Goal: Information Seeking & Learning: Learn about a topic

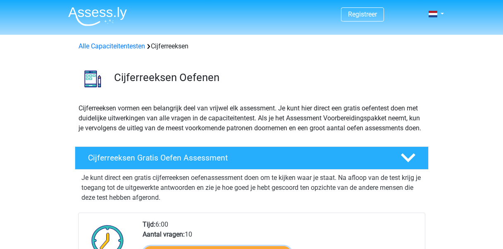
scroll to position [130, 0]
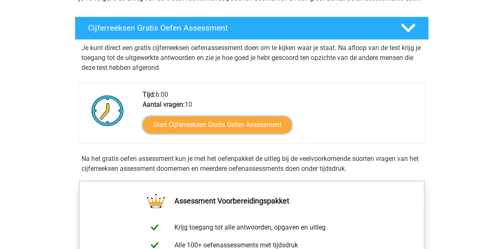
click at [198, 133] on link "Start Cijferreeksen Gratis Oefen Assessment" at bounding box center [217, 124] width 149 height 17
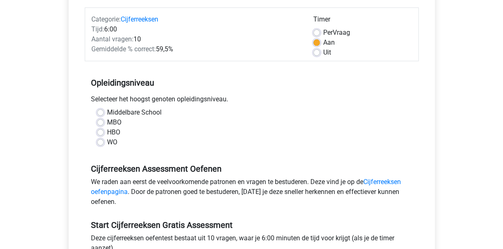
scroll to position [102, 0]
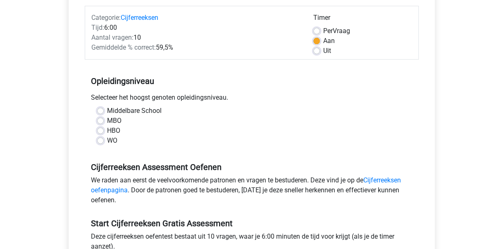
click at [107, 122] on label "MBO" at bounding box center [114, 121] width 14 height 10
click at [100, 122] on input "MBO" at bounding box center [100, 120] width 7 height 8
radio input "true"
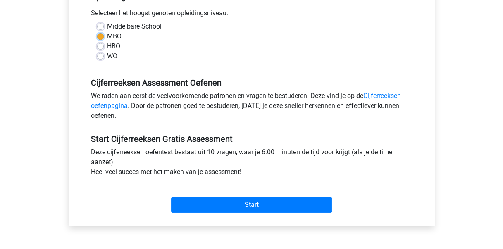
scroll to position [199, 0]
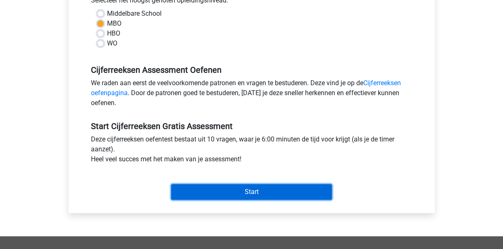
click at [219, 198] on input "Start" at bounding box center [251, 192] width 161 height 16
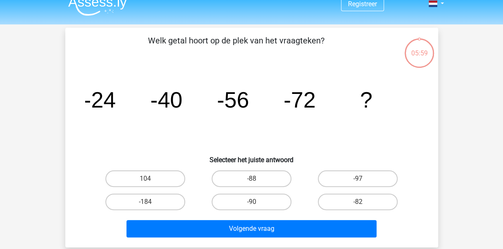
scroll to position [11, 0]
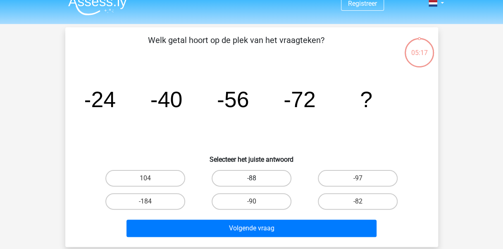
click at [260, 174] on label "-88" at bounding box center [252, 178] width 80 height 17
click at [257, 178] on input "-88" at bounding box center [253, 180] width 5 height 5
radio input "true"
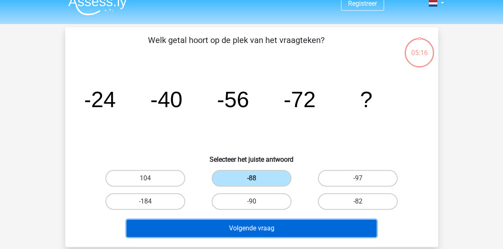
click at [270, 229] on button "Volgende vraag" at bounding box center [251, 227] width 250 height 17
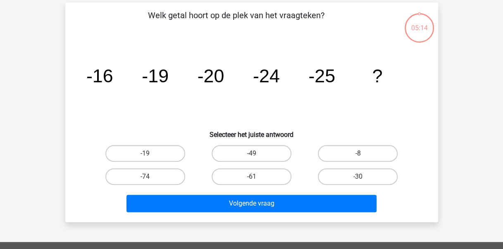
scroll to position [38, 0]
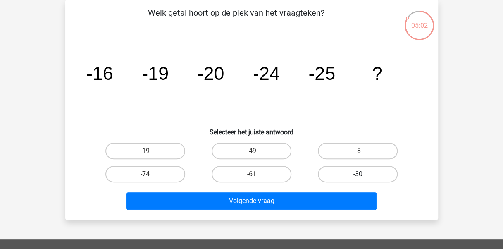
click at [356, 178] on label "-30" at bounding box center [358, 174] width 80 height 17
click at [358, 178] on input "-30" at bounding box center [360, 176] width 5 height 5
radio input "true"
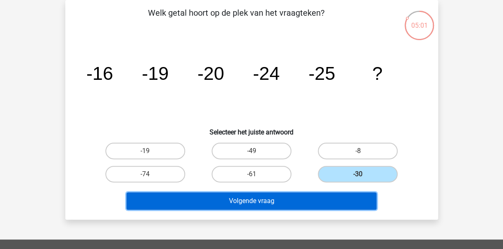
click at [314, 198] on button "Volgende vraag" at bounding box center [251, 200] width 250 height 17
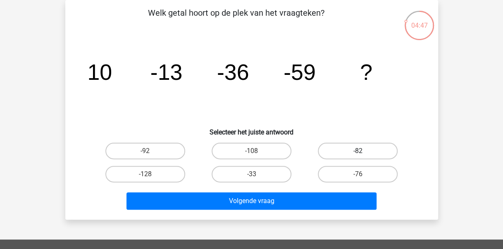
click at [356, 146] on label "-82" at bounding box center [358, 151] width 80 height 17
click at [358, 151] on input "-82" at bounding box center [360, 153] width 5 height 5
radio input "true"
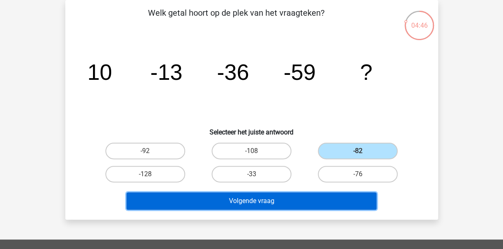
click at [332, 198] on button "Volgende vraag" at bounding box center [251, 200] width 250 height 17
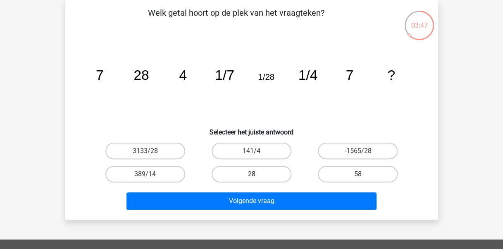
click at [267, 170] on label "28" at bounding box center [252, 174] width 80 height 17
click at [257, 174] on input "28" at bounding box center [253, 176] width 5 height 5
radio input "true"
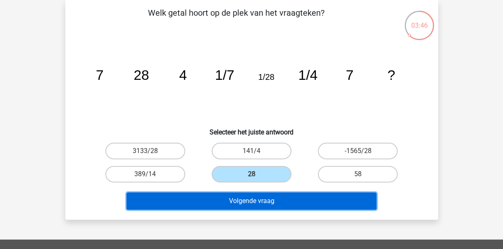
click at [279, 193] on button "Volgende vraag" at bounding box center [251, 200] width 250 height 17
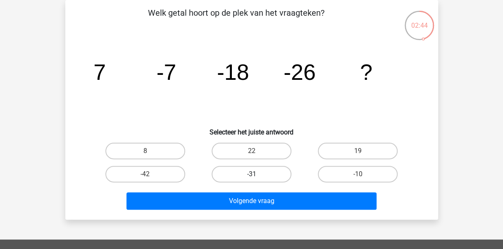
click at [269, 174] on label "-31" at bounding box center [252, 174] width 80 height 17
click at [257, 174] on input "-31" at bounding box center [253, 176] width 5 height 5
radio input "true"
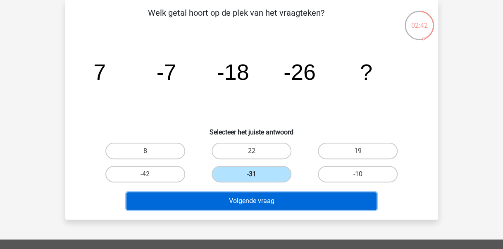
click at [277, 196] on button "Volgende vraag" at bounding box center [251, 200] width 250 height 17
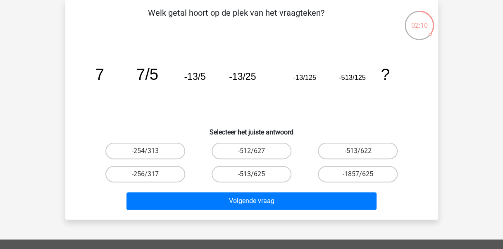
click at [279, 174] on label "-513/625" at bounding box center [252, 174] width 80 height 17
click at [257, 174] on input "-513/625" at bounding box center [253, 176] width 5 height 5
radio input "true"
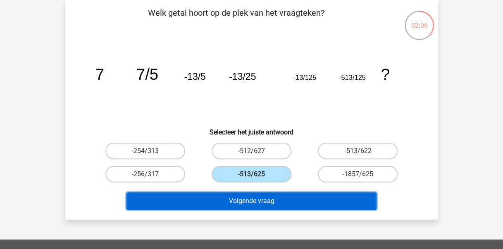
drag, startPoint x: 339, startPoint y: 171, endPoint x: 246, endPoint y: 194, distance: 95.8
click at [246, 194] on button "Volgende vraag" at bounding box center [251, 200] width 250 height 17
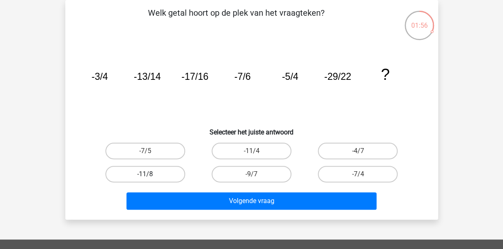
click at [158, 176] on label "-11/8" at bounding box center [145, 174] width 80 height 17
click at [150, 176] on input "-11/8" at bounding box center [147, 176] width 5 height 5
radio input "true"
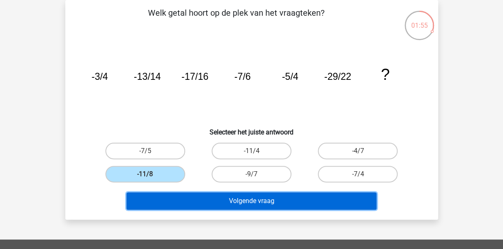
click at [256, 197] on button "Volgende vraag" at bounding box center [251, 200] width 250 height 17
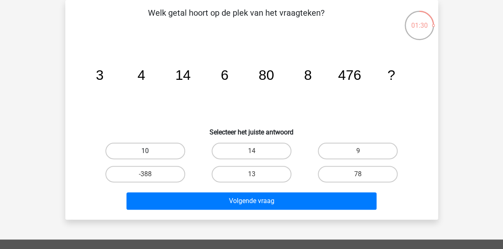
click at [160, 155] on label "10" at bounding box center [145, 151] width 80 height 17
click at [150, 155] on input "10" at bounding box center [147, 153] width 5 height 5
radio input "true"
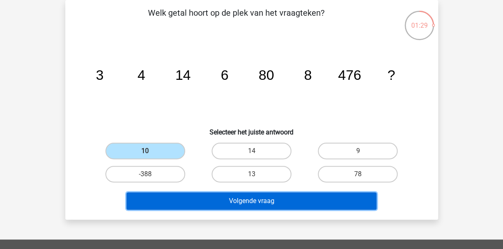
click at [205, 207] on button "Volgende vraag" at bounding box center [251, 200] width 250 height 17
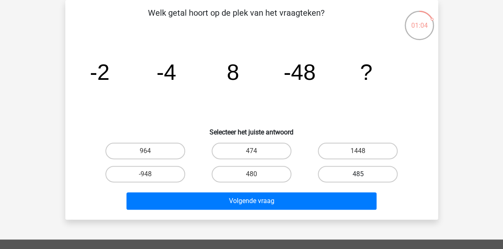
click at [340, 175] on label "485" at bounding box center [358, 174] width 80 height 17
click at [358, 175] on input "485" at bounding box center [360, 176] width 5 height 5
radio input "true"
click at [262, 176] on label "480" at bounding box center [252, 174] width 80 height 17
click at [257, 176] on input "480" at bounding box center [253, 176] width 5 height 5
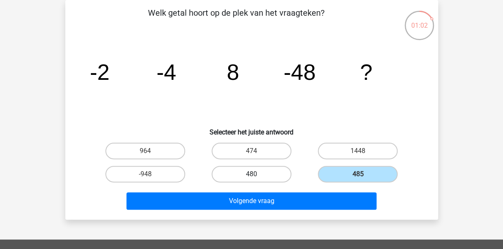
radio input "true"
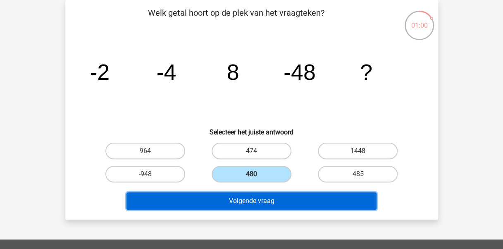
click at [281, 195] on button "Volgende vraag" at bounding box center [251, 200] width 250 height 17
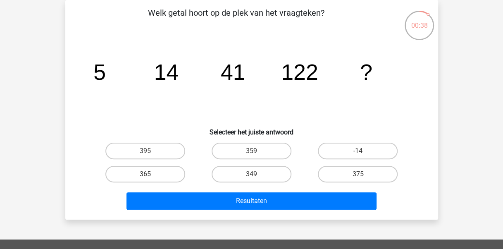
click at [255, 155] on input "359" at bounding box center [253, 153] width 5 height 5
radio input "true"
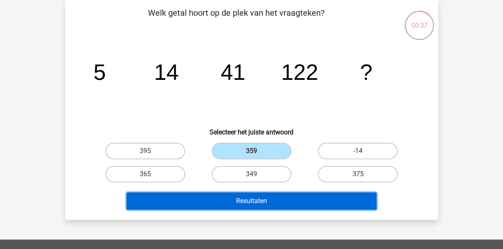
click at [265, 199] on button "Resultaten" at bounding box center [251, 200] width 250 height 17
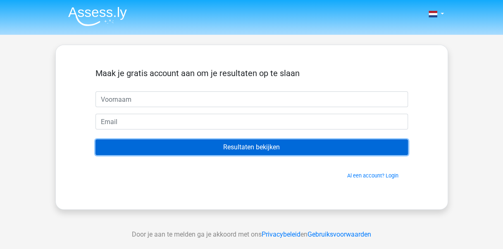
click at [293, 150] on input "Resultaten bekijken" at bounding box center [251, 147] width 312 height 16
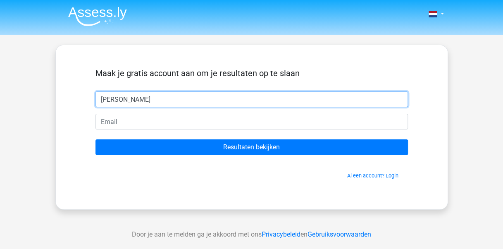
type input "[PERSON_NAME]"
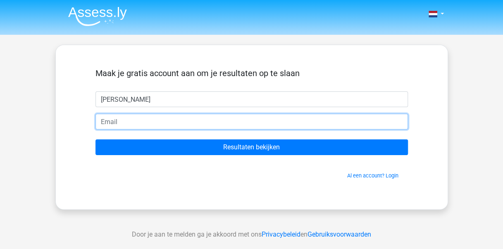
click at [248, 122] on input "email" at bounding box center [251, 122] width 312 height 16
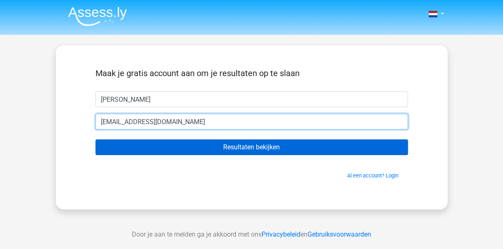
type input "[EMAIL_ADDRESS][DOMAIN_NAME]"
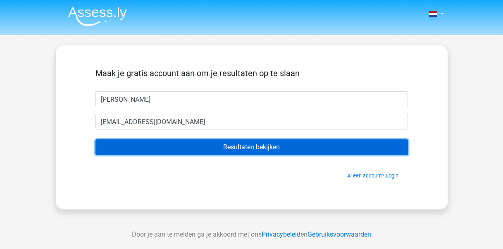
click at [242, 143] on input "Resultaten bekijken" at bounding box center [251, 147] width 312 height 16
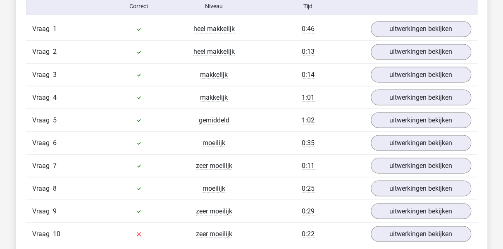
scroll to position [694, 0]
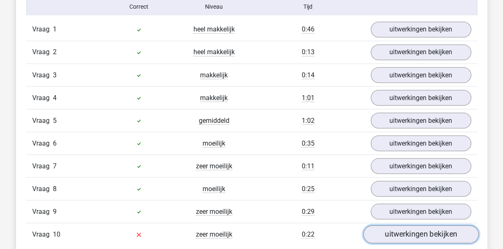
click at [398, 227] on link "uitwerkingen bekijken" at bounding box center [420, 234] width 115 height 18
click at [425, 231] on link "uitwerkingen bekijken" at bounding box center [420, 234] width 115 height 18
click at [396, 232] on link "uitwerkingen bekijken" at bounding box center [420, 234] width 115 height 18
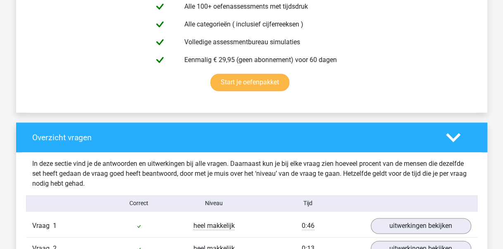
scroll to position [463, 0]
